Goal: Navigation & Orientation: Find specific page/section

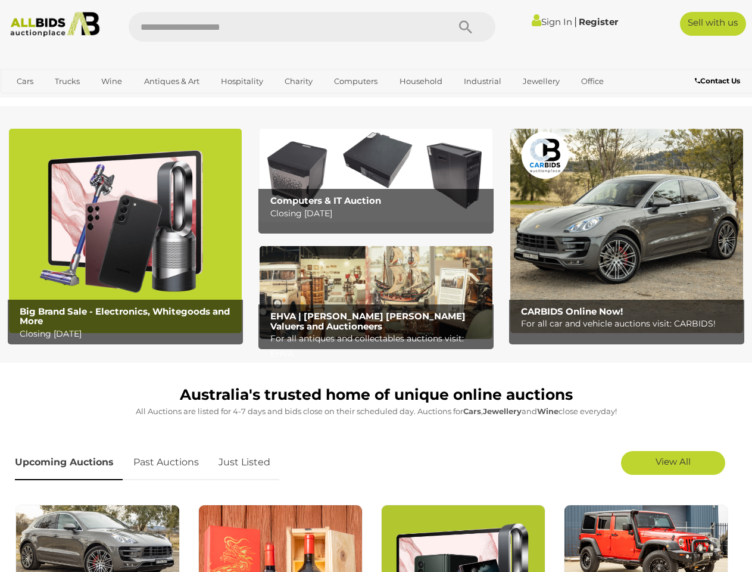
click at [466, 27] on icon "Search" at bounding box center [465, 27] width 13 height 18
click at [25, 81] on link "Cars" at bounding box center [25, 81] width 32 height 20
click at [67, 81] on link "Trucks" at bounding box center [67, 81] width 40 height 20
click at [111, 81] on link "Wine" at bounding box center [112, 81] width 36 height 20
click at [171, 81] on link "Antiques & Art" at bounding box center [171, 81] width 71 height 20
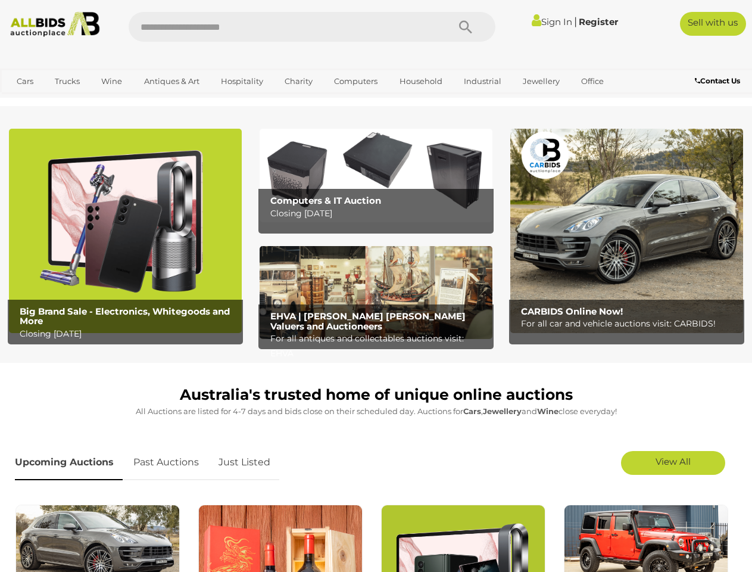
click at [241, 81] on link "Hospitality" at bounding box center [242, 81] width 58 height 20
click at [298, 81] on link "Charity" at bounding box center [298, 81] width 43 height 20
click at [354, 81] on link "Computers" at bounding box center [355, 81] width 59 height 20
